Goal: Obtain resource: Obtain resource

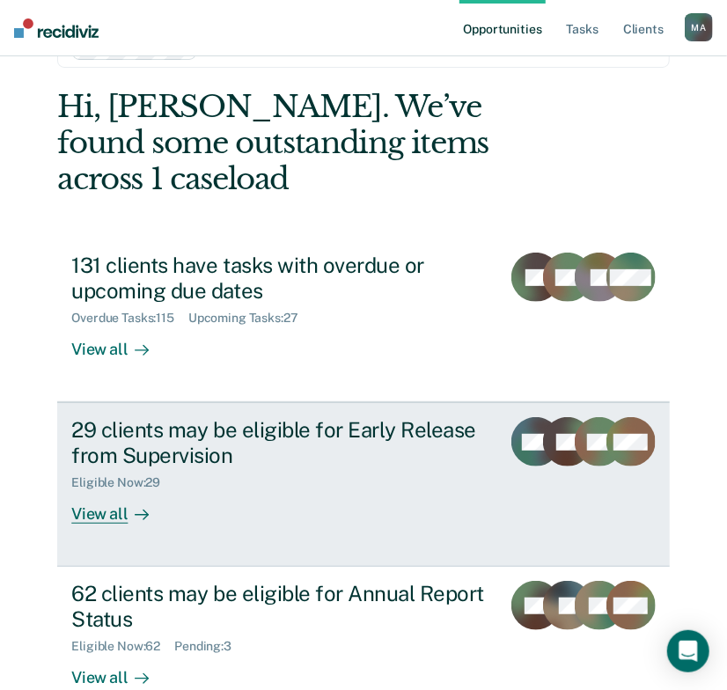
scroll to position [133, 0]
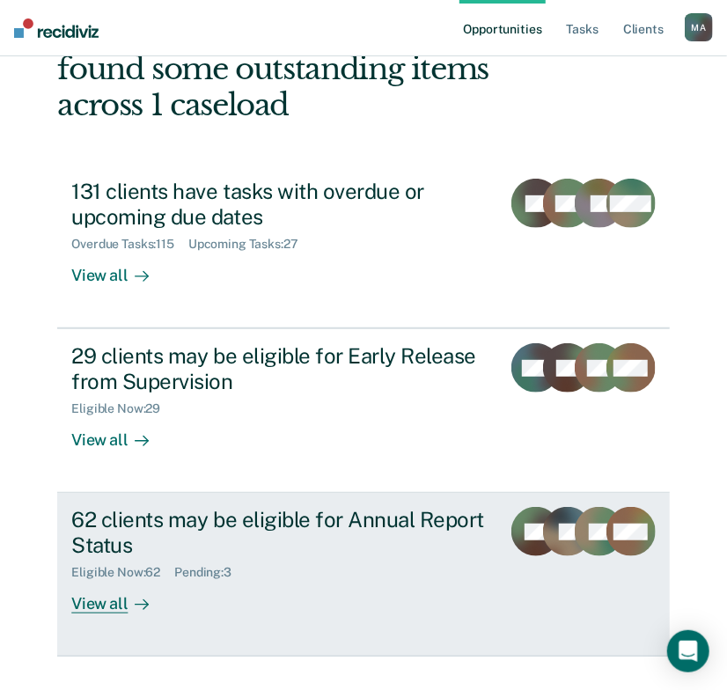
click at [225, 507] on div "62 clients may be eligible for Annual Report Status" at bounding box center [278, 532] width 415 height 51
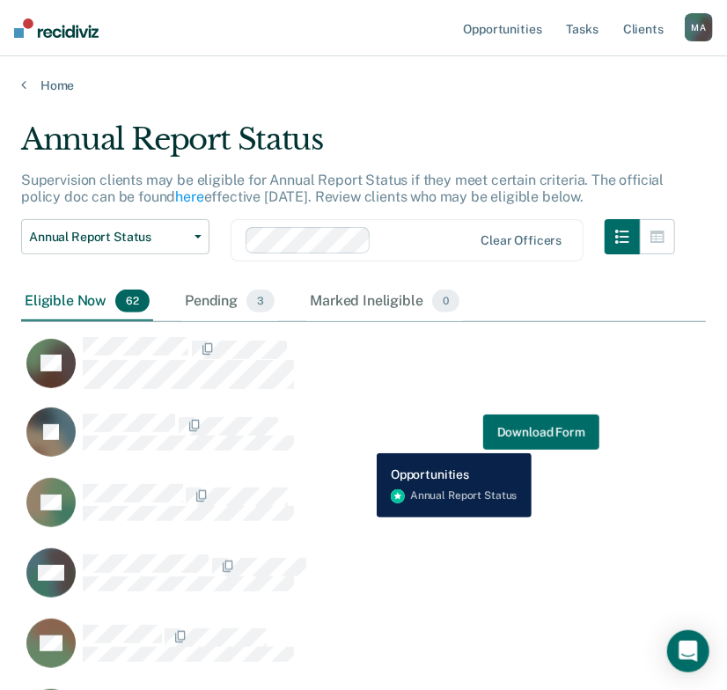
scroll to position [1838, 0]
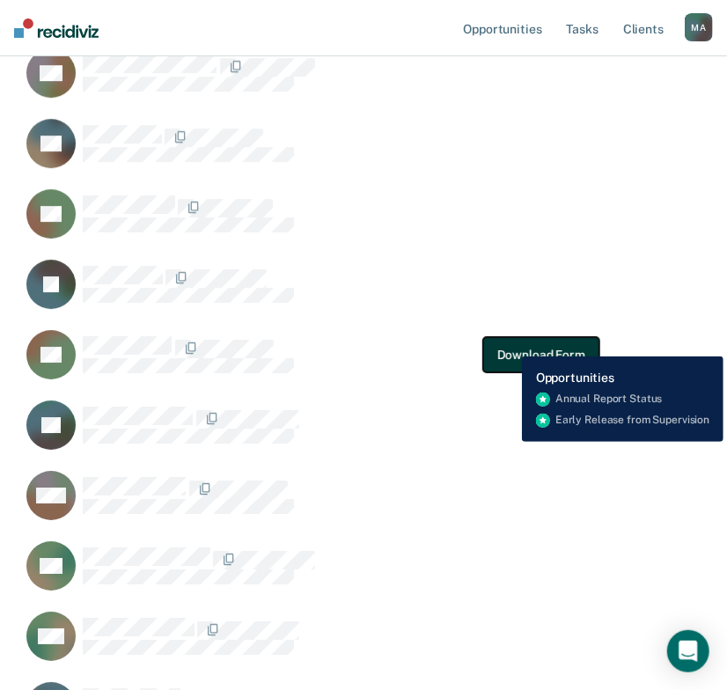
click at [510, 343] on button "Download Form" at bounding box center [541, 354] width 116 height 35
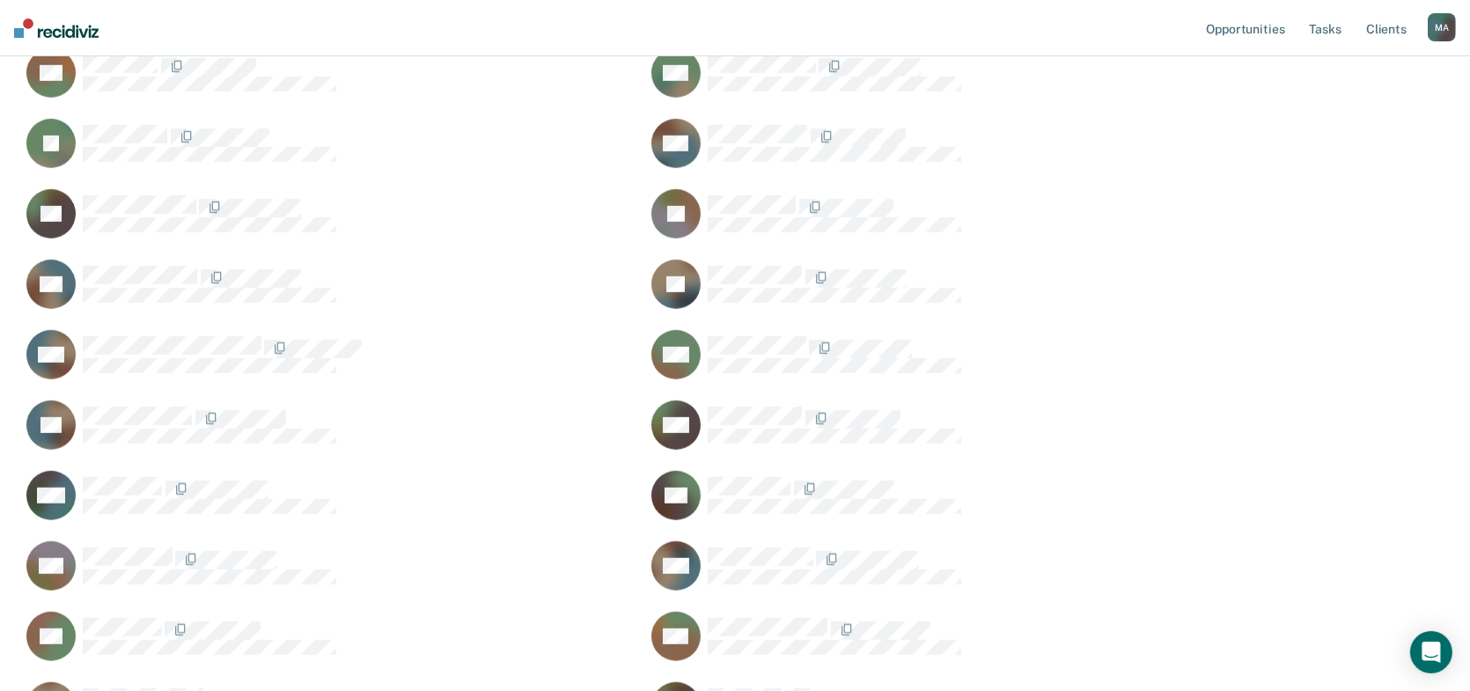
scroll to position [922, 0]
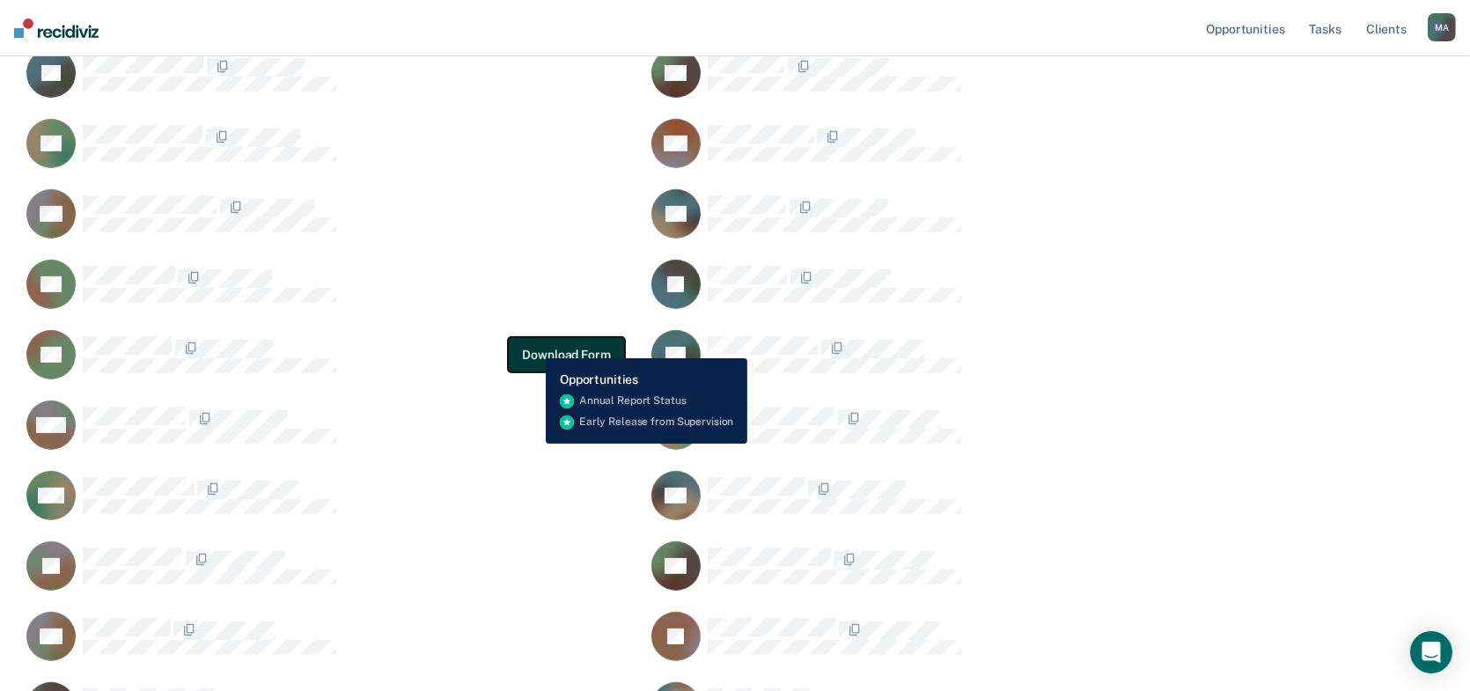
click at [532, 345] on button "Download Form" at bounding box center [566, 354] width 116 height 35
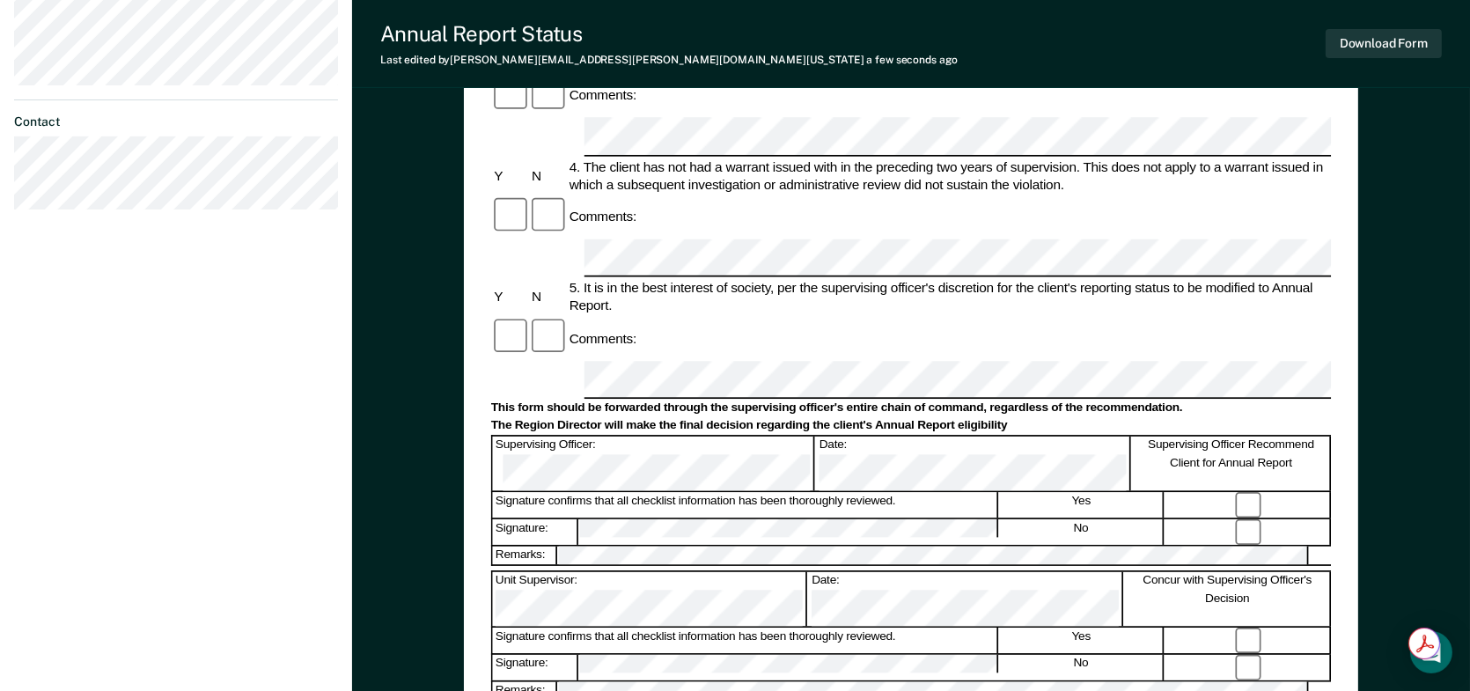
scroll to position [405, 0]
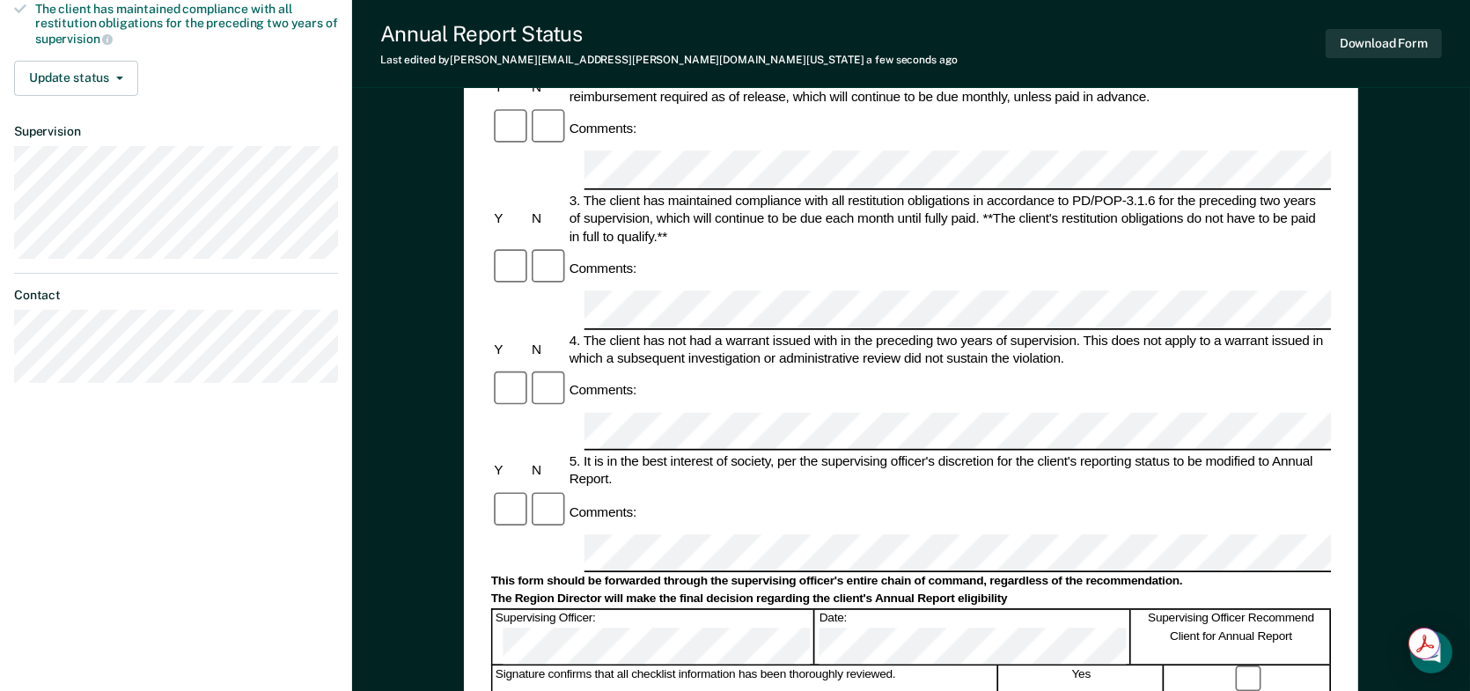
click at [738, 490] on div "Comments:" at bounding box center [911, 511] width 840 height 43
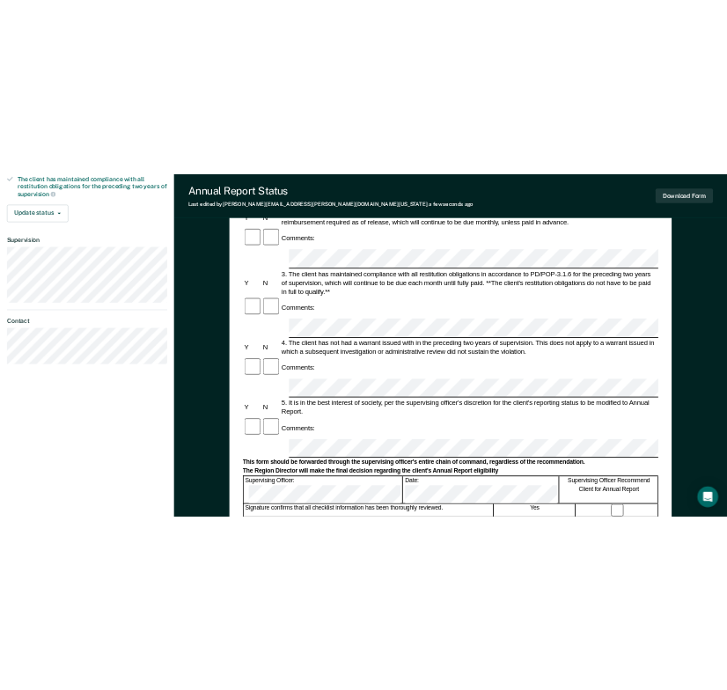
scroll to position [0, 0]
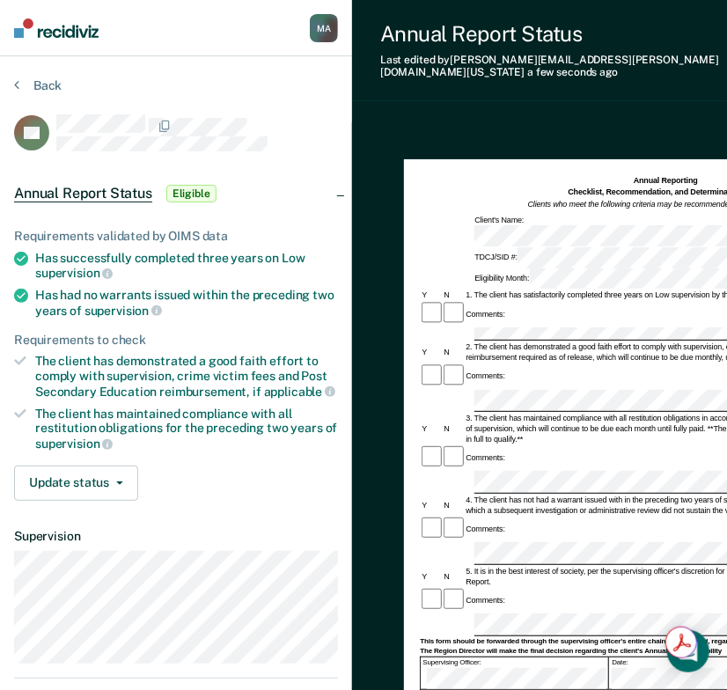
click at [575, 363] on div "Comments:" at bounding box center [665, 376] width 491 height 26
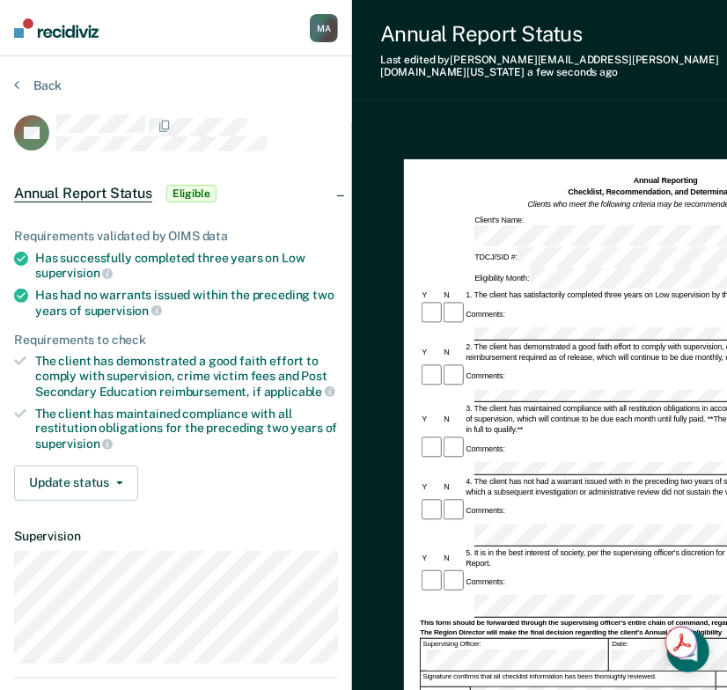
drag, startPoint x: 528, startPoint y: 413, endPoint x: 527, endPoint y: 423, distance: 10.6
click at [528, 498] on div "Comments:" at bounding box center [665, 511] width 491 height 26
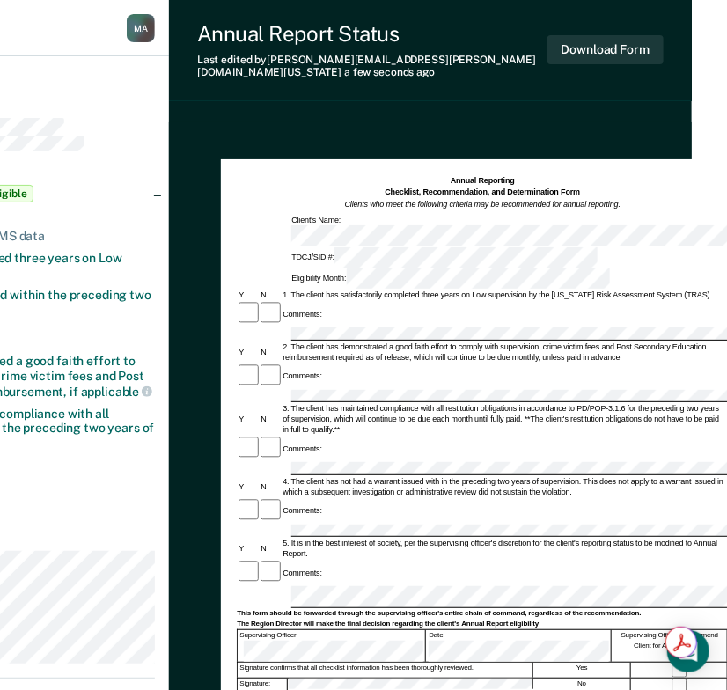
scroll to position [0, 4]
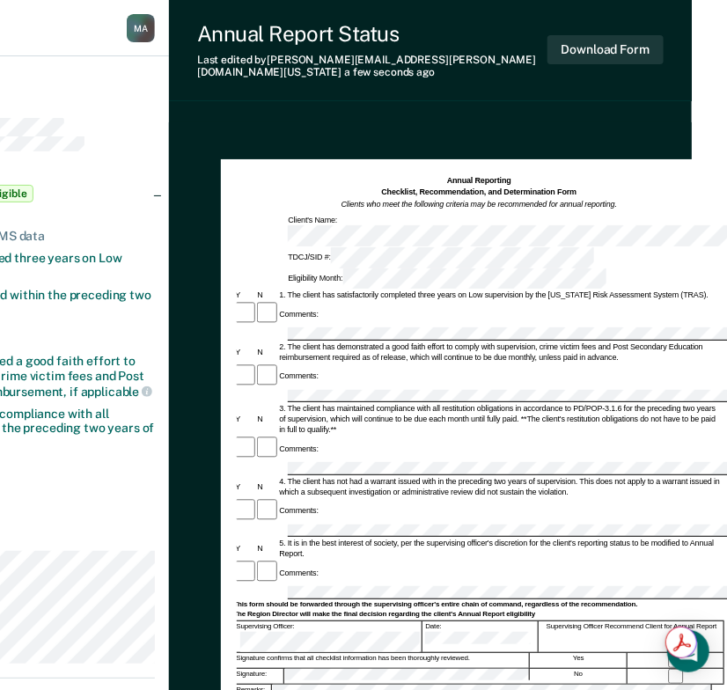
click at [680, 653] on div at bounding box center [676, 660] width 97 height 15
click at [596, 50] on button "Download Form" at bounding box center [605, 49] width 116 height 29
